Goal: Transaction & Acquisition: Purchase product/service

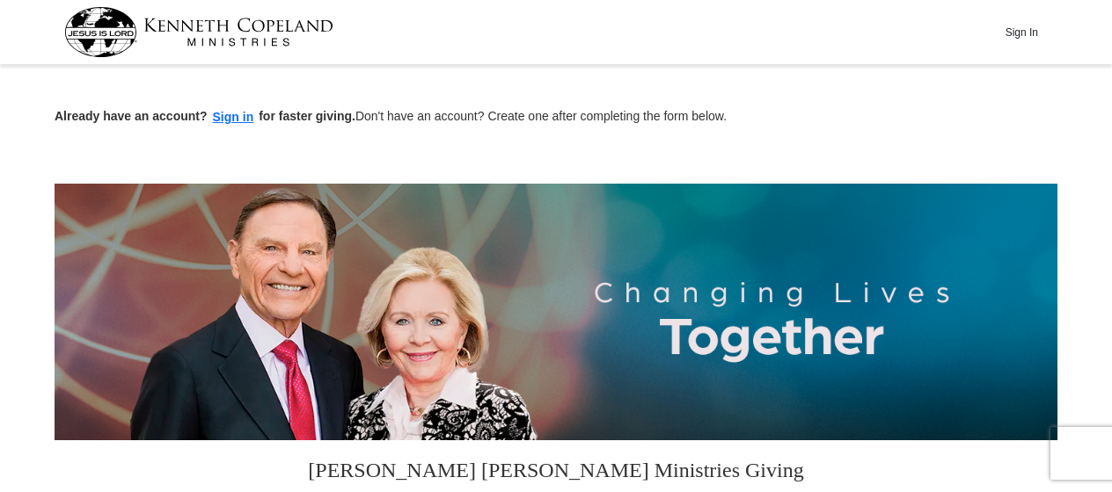
scroll to position [431, 0]
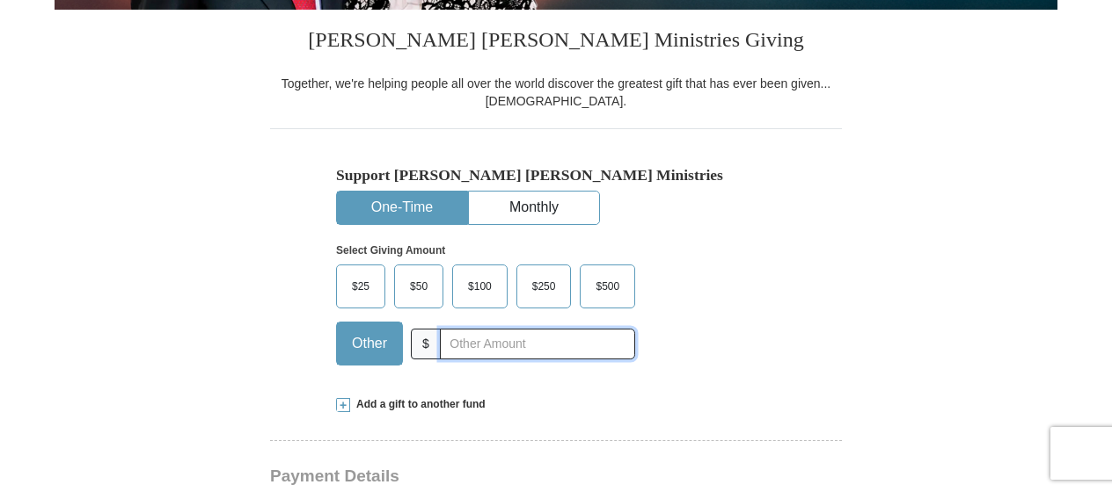
click at [512, 340] on input "text" at bounding box center [537, 344] width 195 height 31
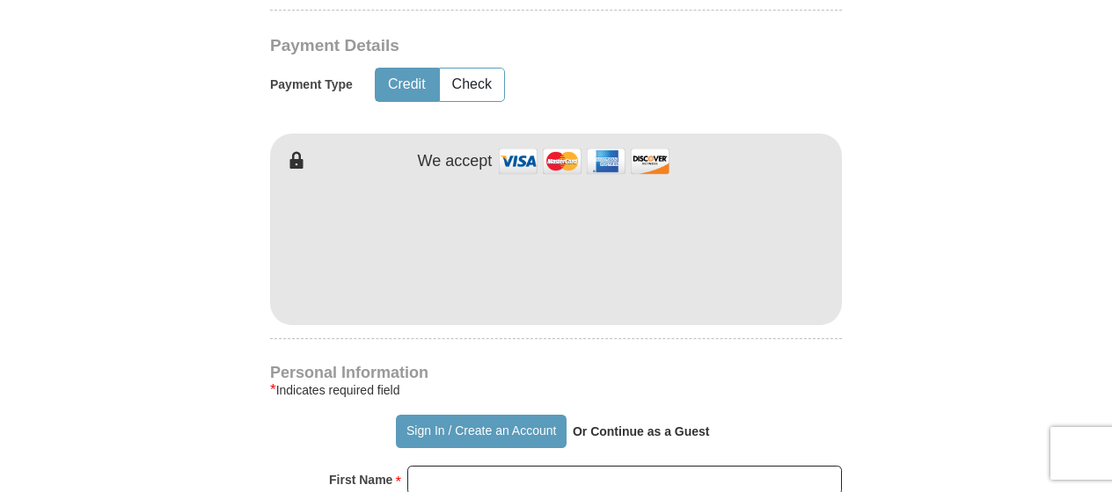
type input "462.00"
click at [597, 485] on input "First Name *" at bounding box center [624, 481] width 434 height 30
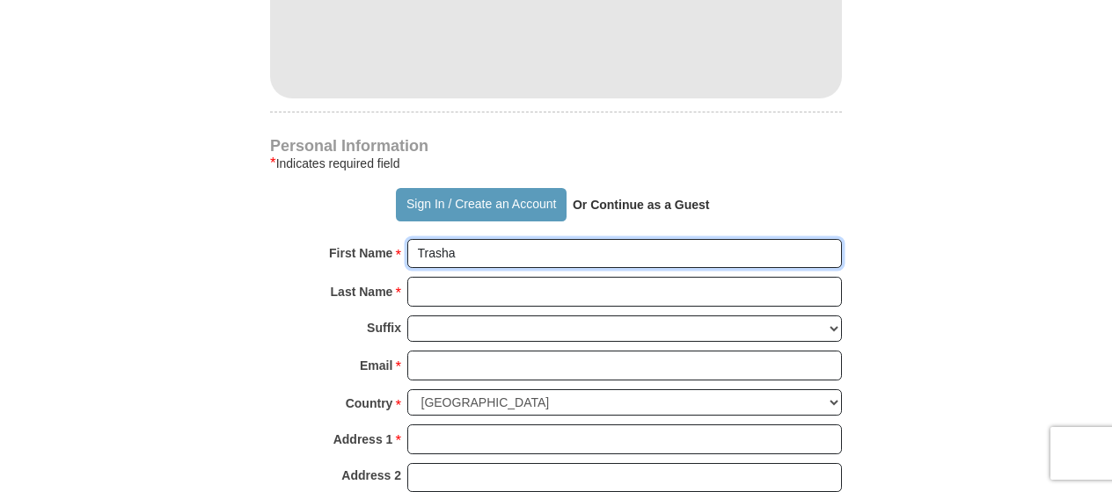
scroll to position [1108, 0]
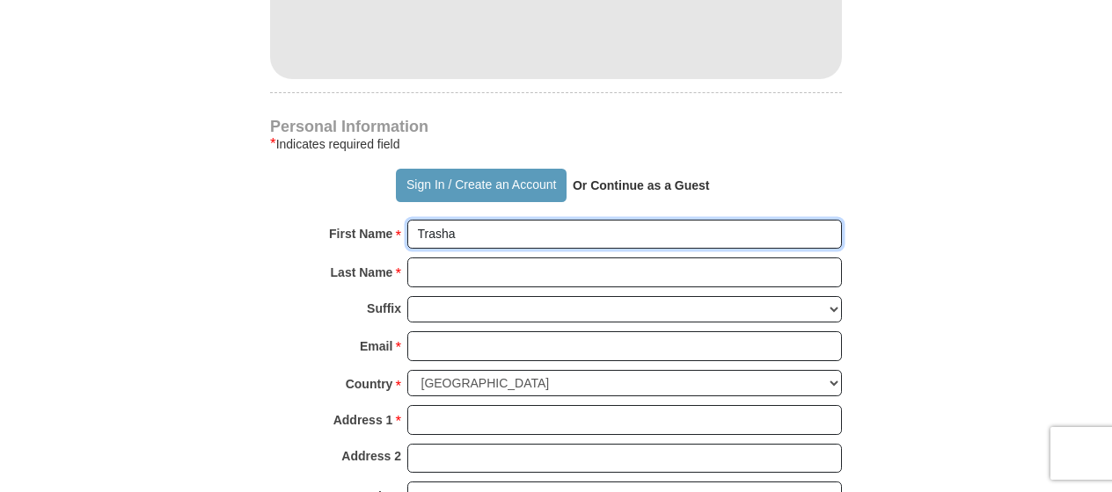
type input "Trasha"
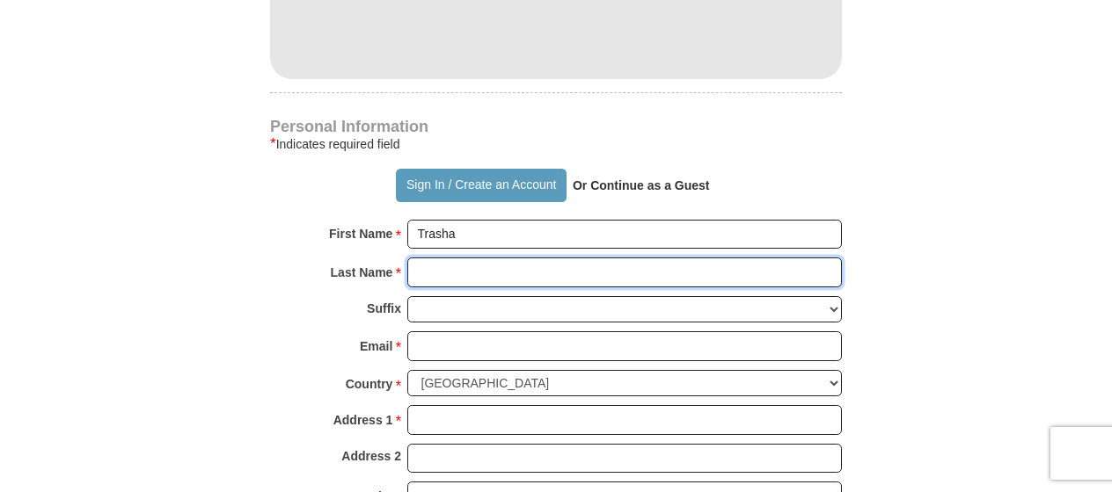
click at [621, 273] on input "Last Name *" at bounding box center [624, 273] width 434 height 30
type input "[PERSON_NAME]"
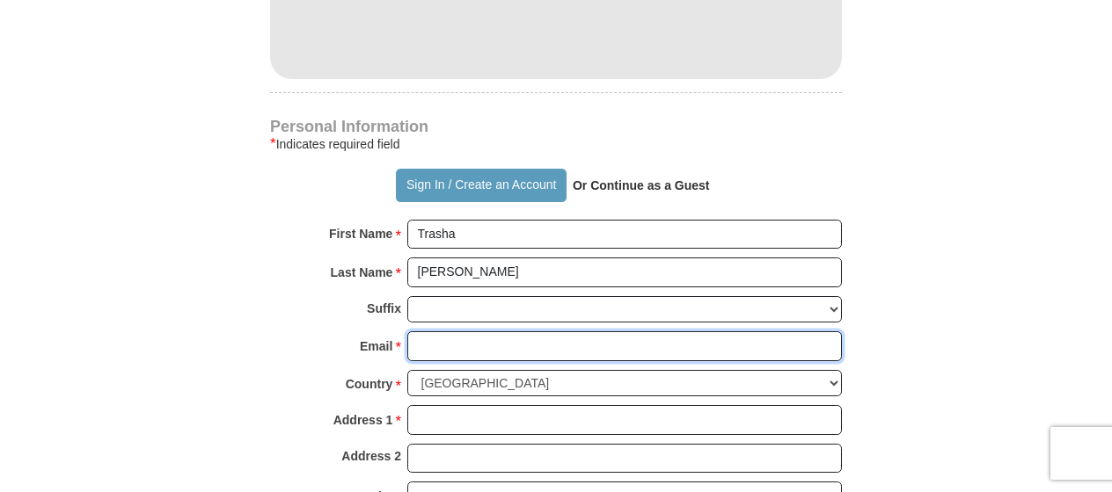
click at [482, 348] on input "Email *" at bounding box center [624, 347] width 434 height 30
type input "[EMAIL_ADDRESS][DOMAIN_NAME]"
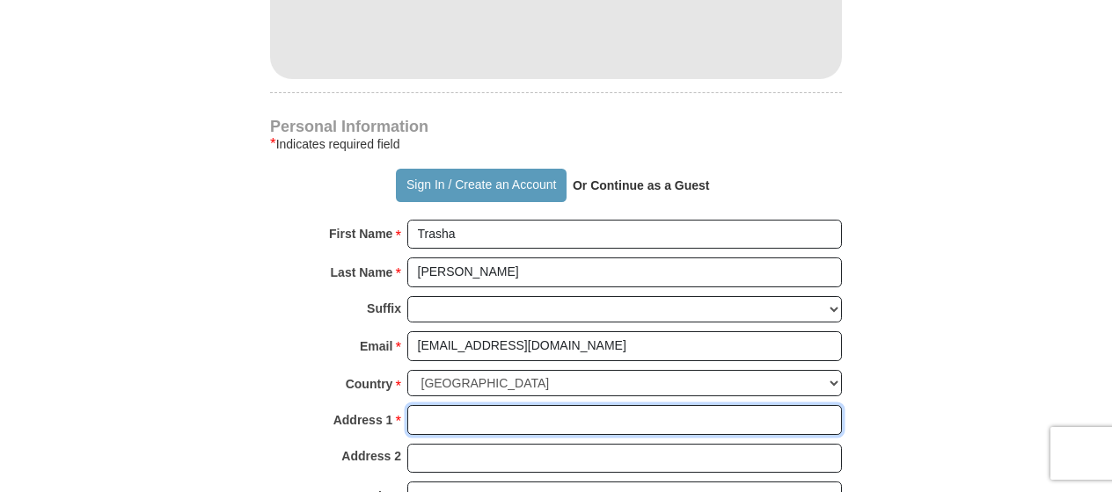
click at [445, 415] on input "Address 1 *" at bounding box center [624, 420] width 434 height 30
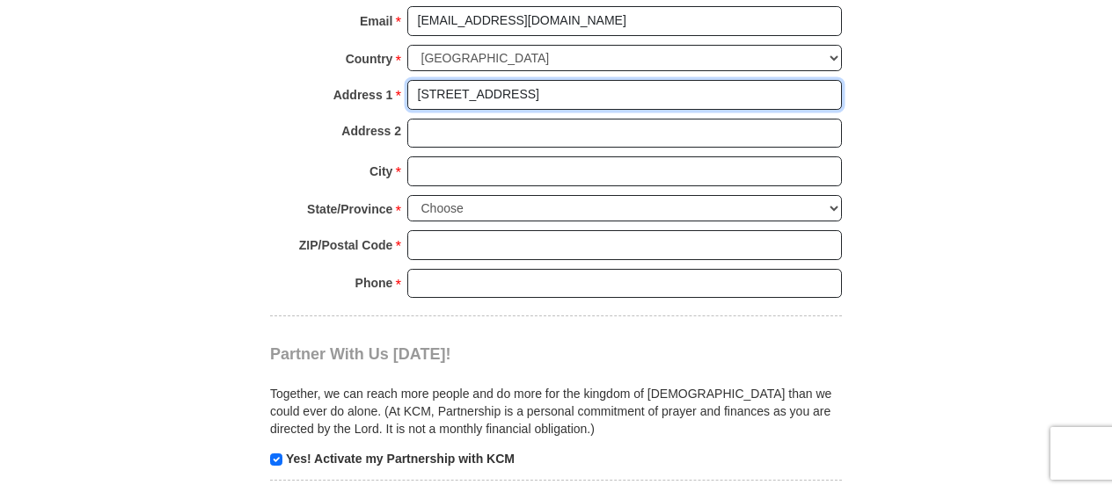
scroll to position [1438, 0]
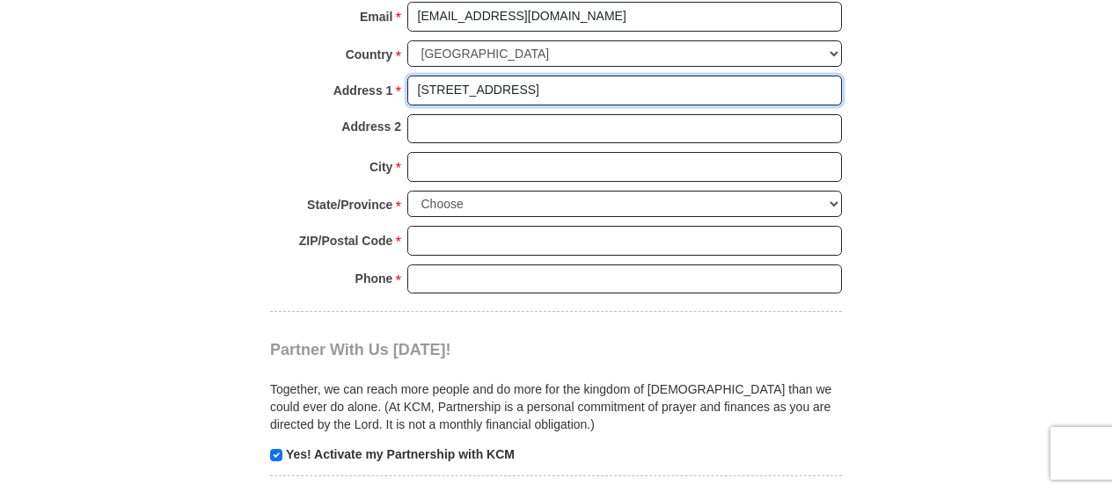
type input "[STREET_ADDRESS]"
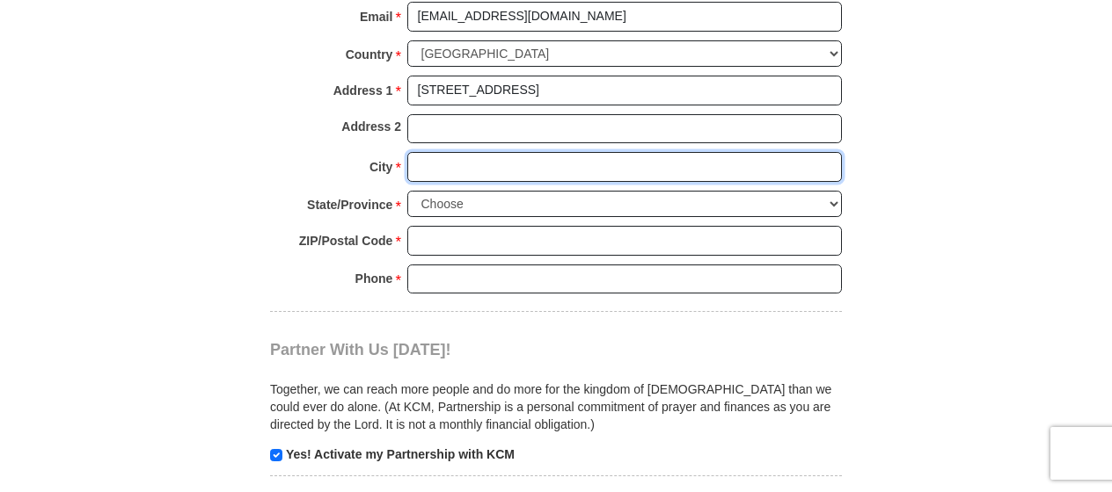
click at [526, 162] on input "City *" at bounding box center [624, 167] width 434 height 30
type input "Columbia"
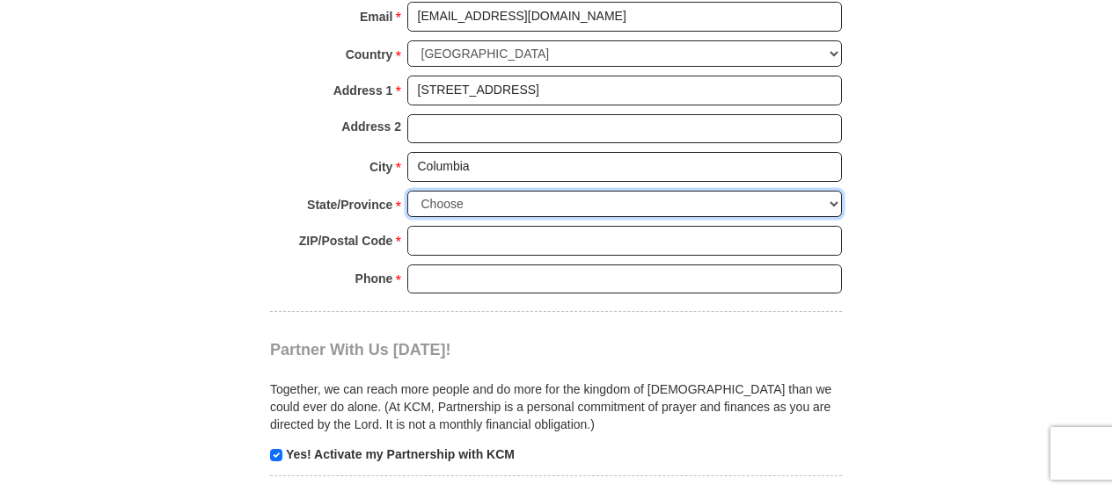
click at [471, 199] on select "Choose [US_STATE] [US_STATE] [US_STATE] [US_STATE] [US_STATE] Armed Forces Amer…" at bounding box center [624, 204] width 434 height 27
select select "SC"
click at [407, 191] on select "Choose [US_STATE] [US_STATE] [US_STATE] [US_STATE] [US_STATE] Armed Forces Amer…" at bounding box center [624, 204] width 434 height 27
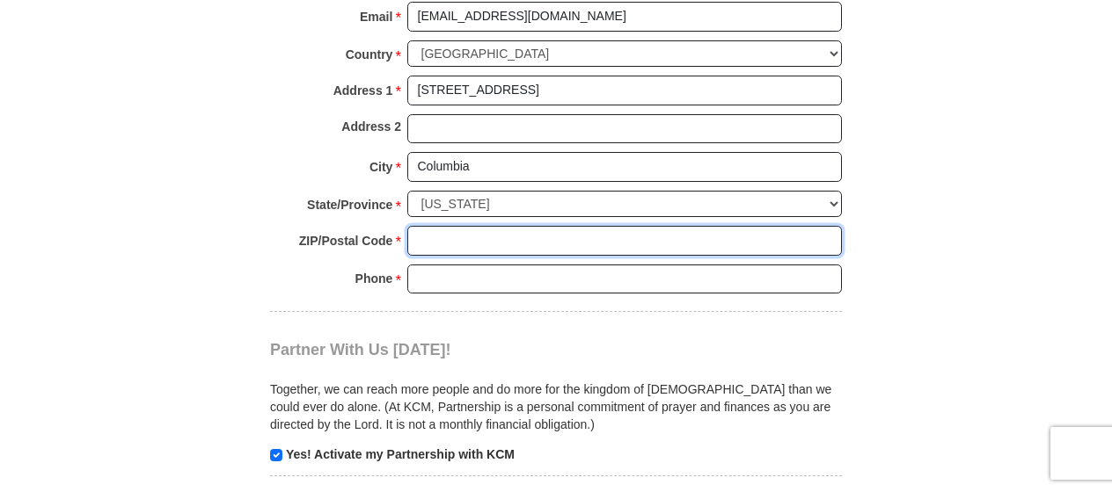
click at [455, 229] on input "ZIP/Postal Code *" at bounding box center [624, 241] width 434 height 30
type input "29223"
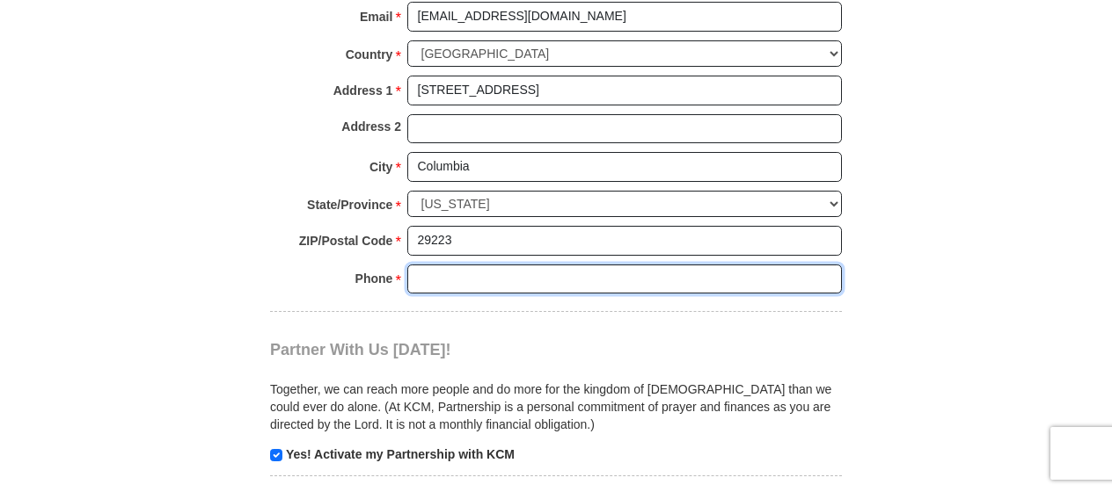
click at [456, 265] on input "Phone * *" at bounding box center [624, 280] width 434 height 30
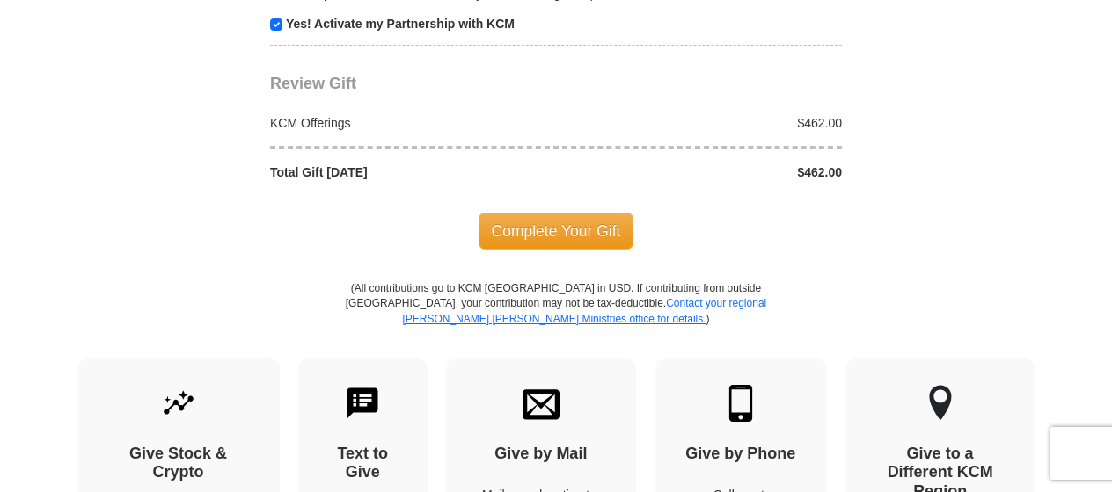
type input "[PHONE_NUMBER]"
click at [533, 224] on span "Complete Your Gift" at bounding box center [556, 231] width 156 height 37
